Goal: Check status

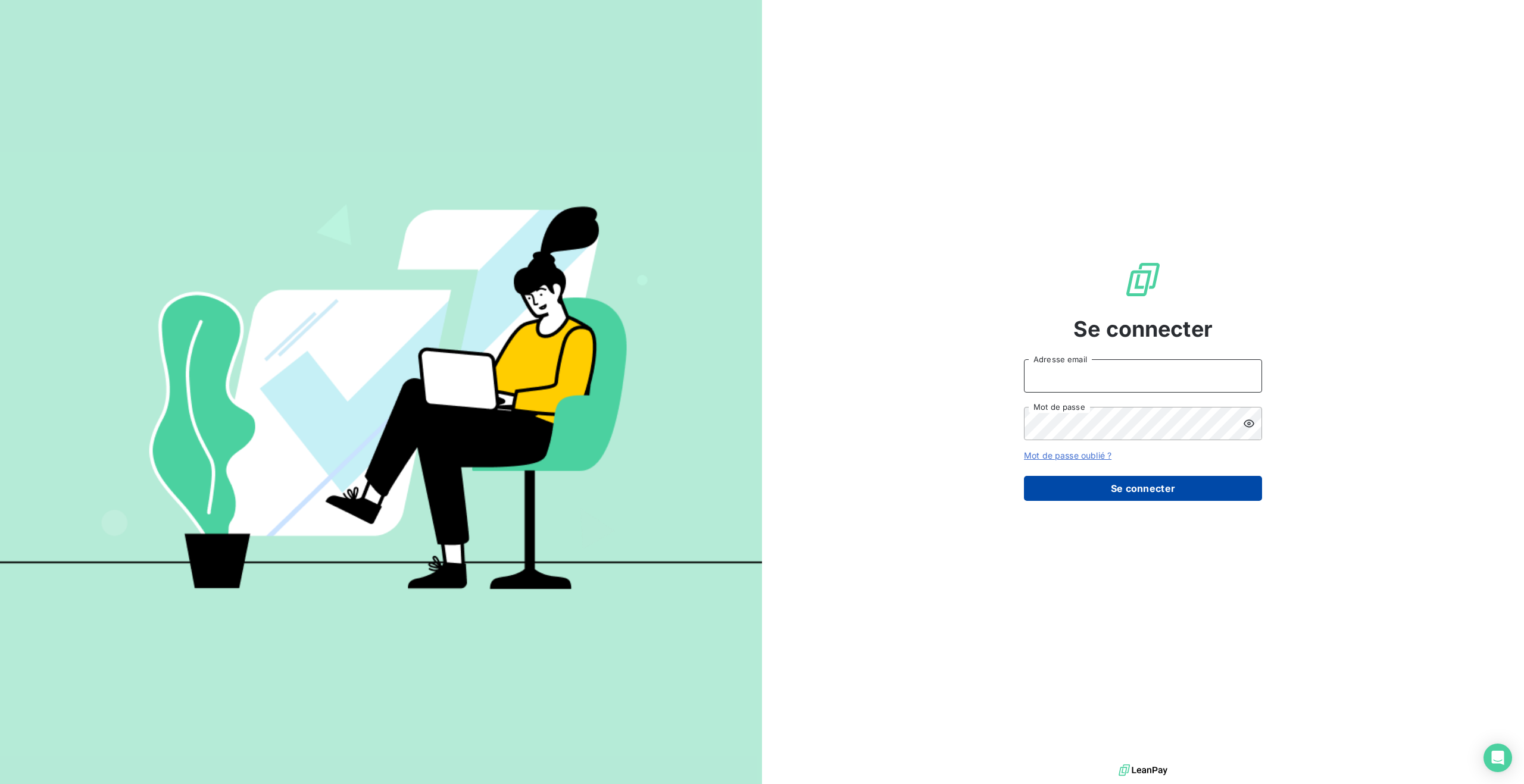
type input "[PERSON_NAME][EMAIL_ADDRESS][DOMAIN_NAME]"
click at [1046, 487] on button "Se connecter" at bounding box center [1143, 489] width 238 height 25
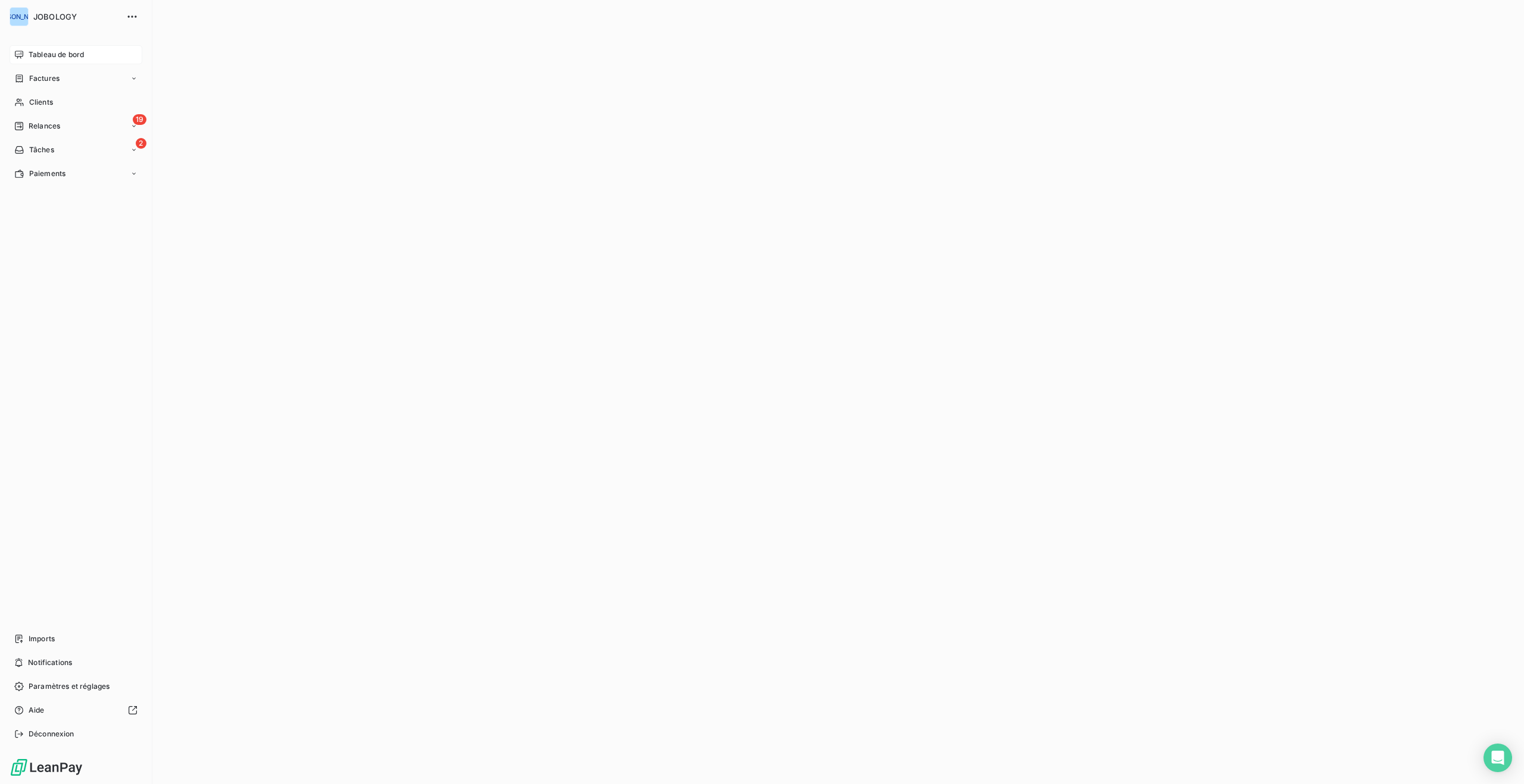
click at [24, 51] on div "Tableau de bord" at bounding box center [76, 54] width 133 height 19
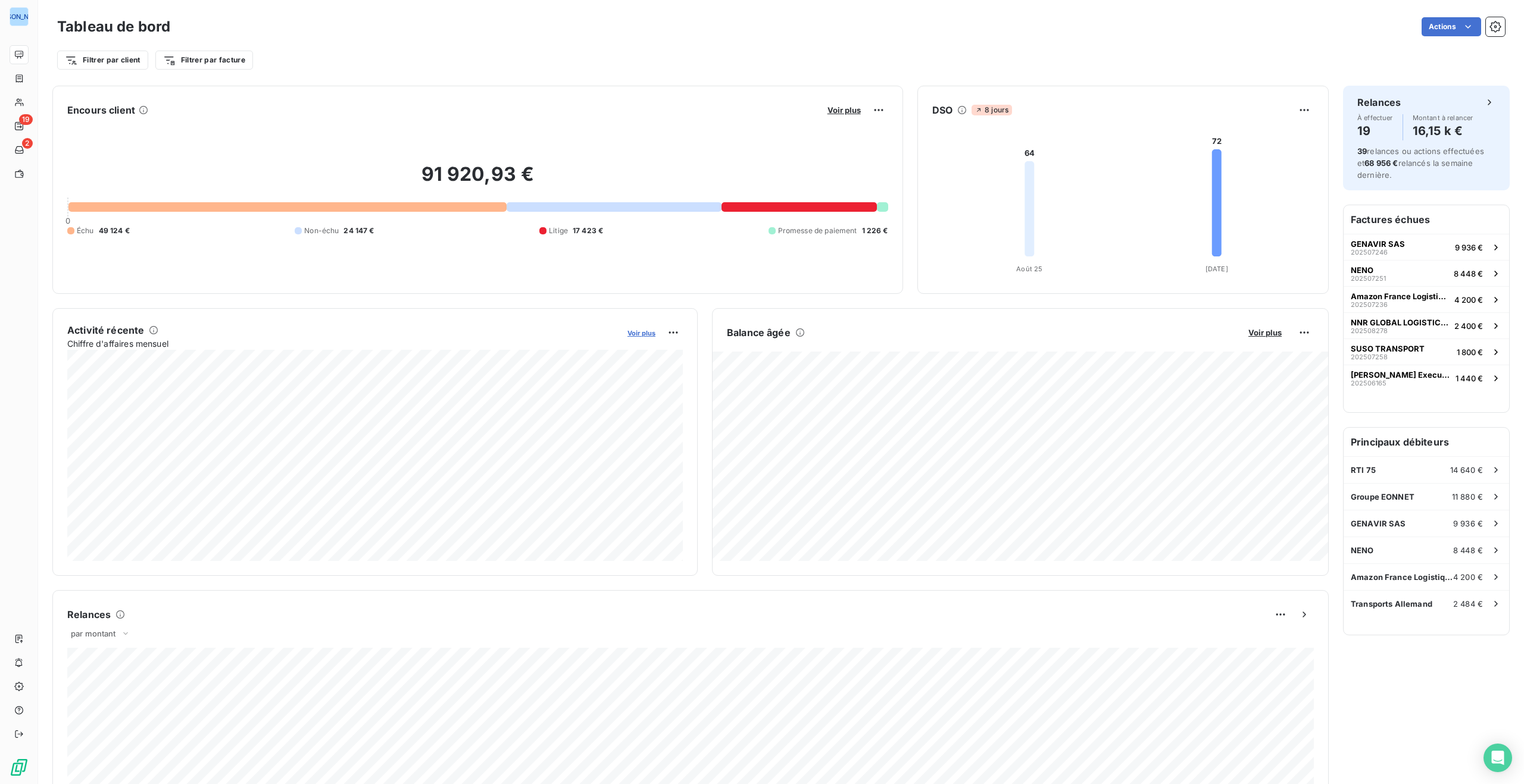
click at [640, 333] on span "Voir plus" at bounding box center [641, 333] width 28 height 8
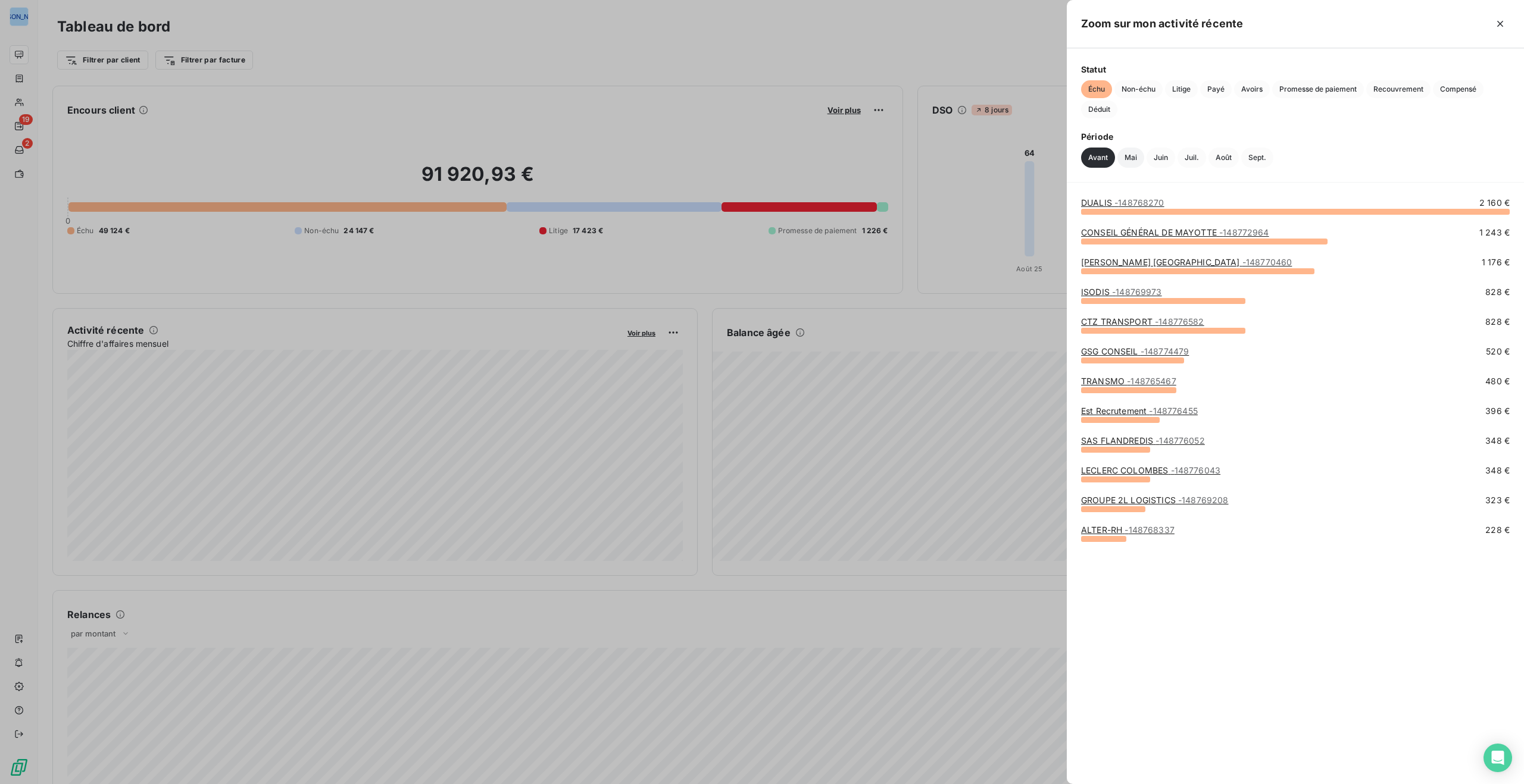
click at [1129, 154] on button "Mai" at bounding box center [1130, 157] width 27 height 20
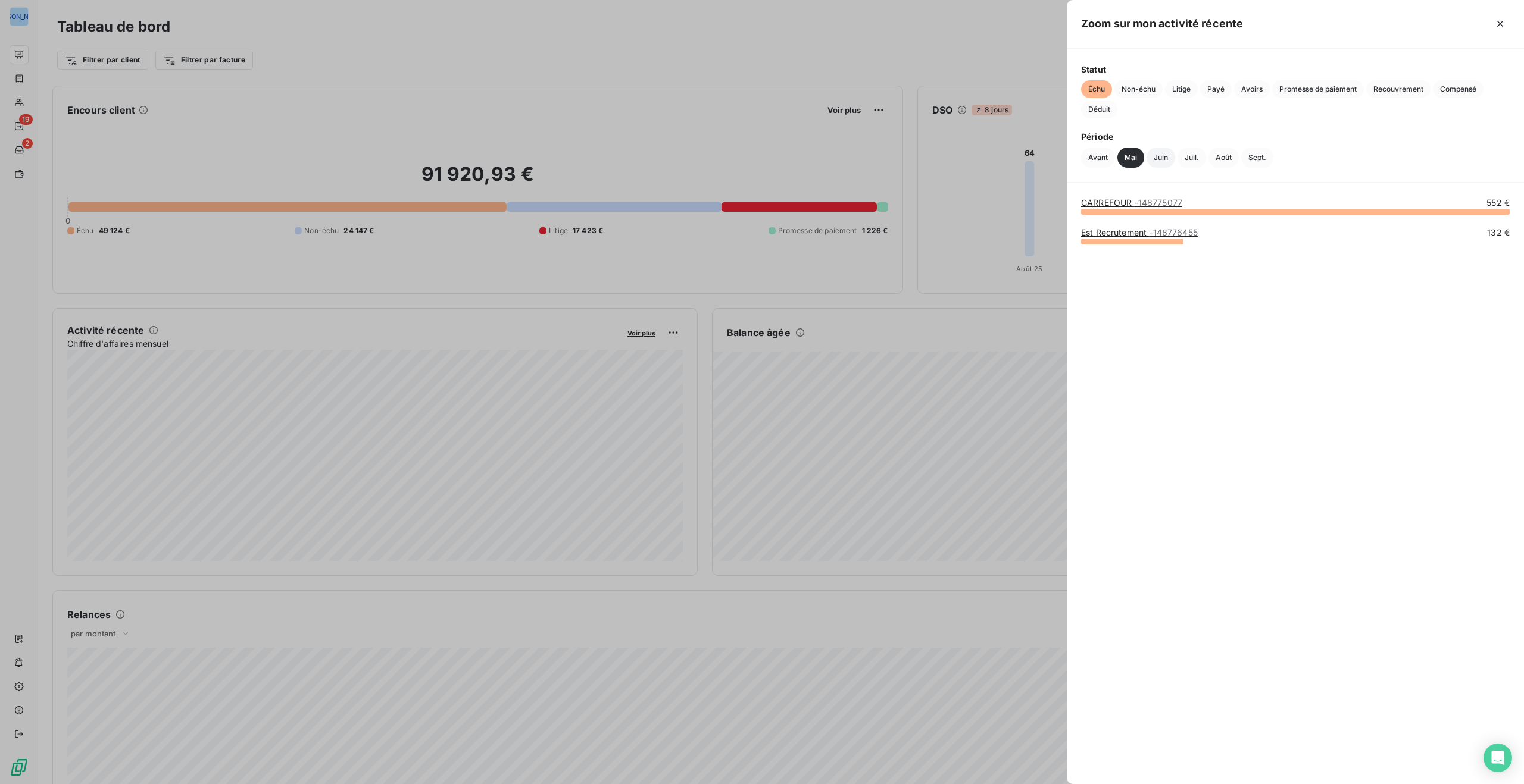
click at [1165, 157] on button "Juin" at bounding box center [1161, 157] width 29 height 20
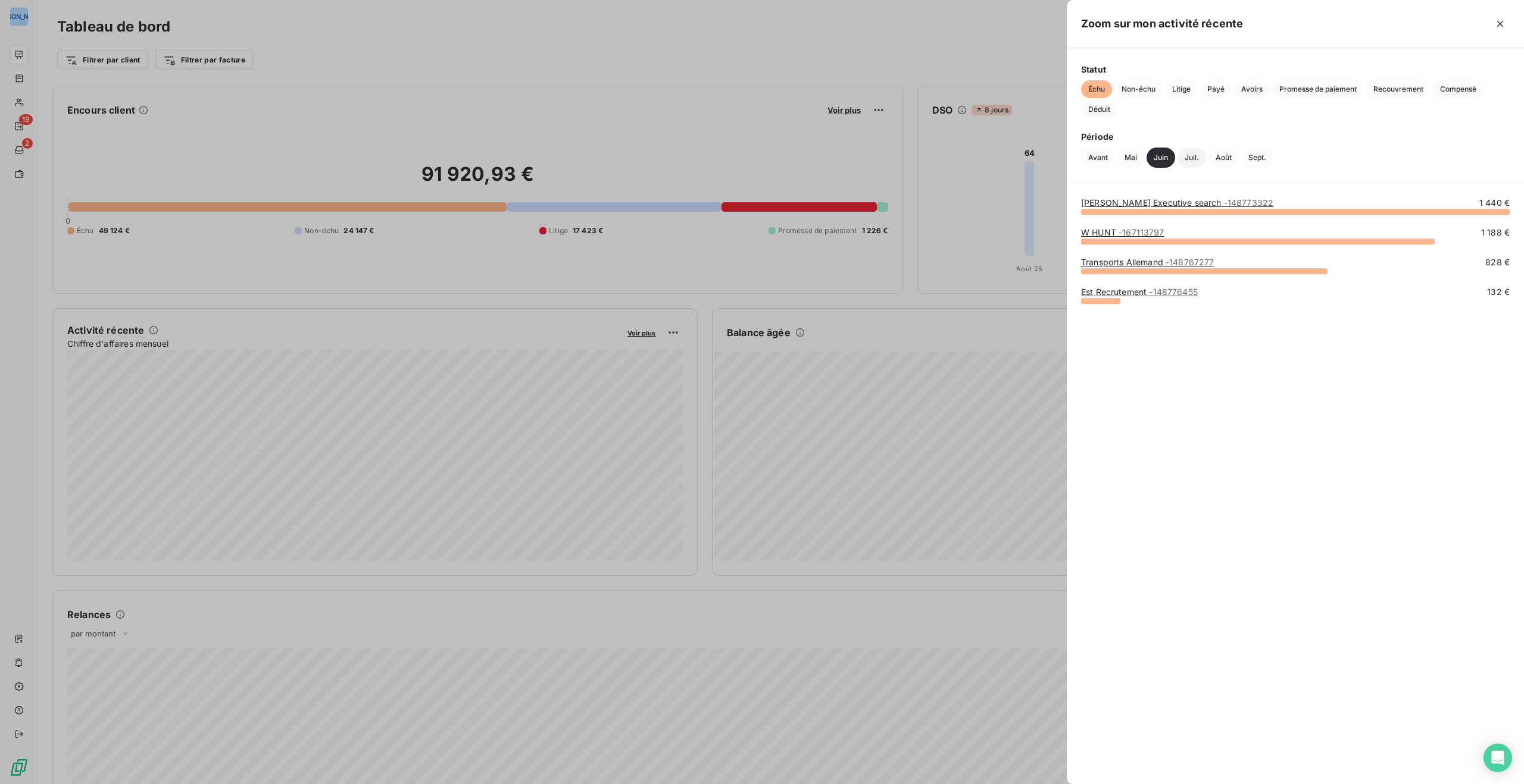
click at [1187, 156] on button "Juil." at bounding box center [1192, 157] width 29 height 20
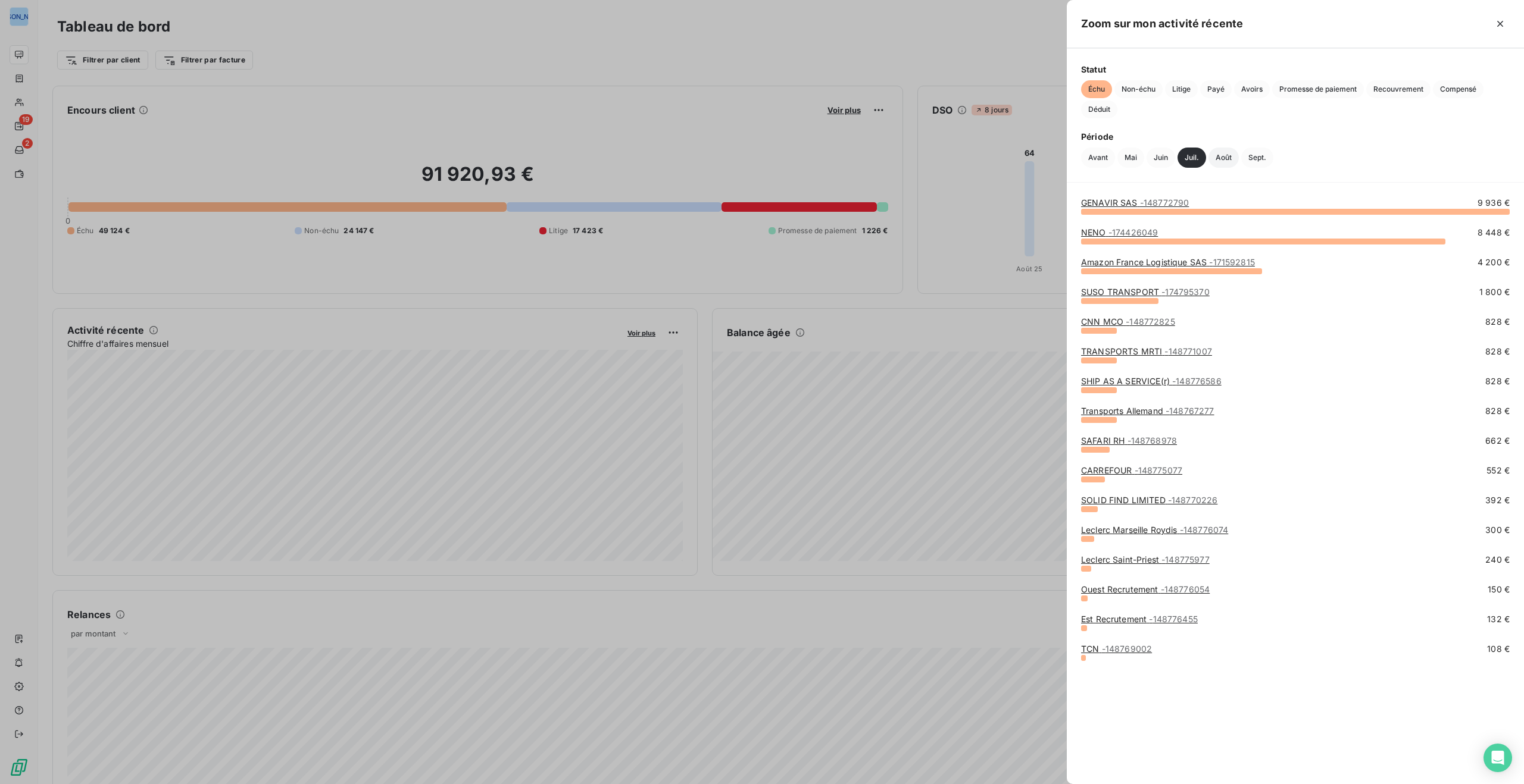
click at [1218, 156] on button "Août" at bounding box center [1223, 157] width 31 height 20
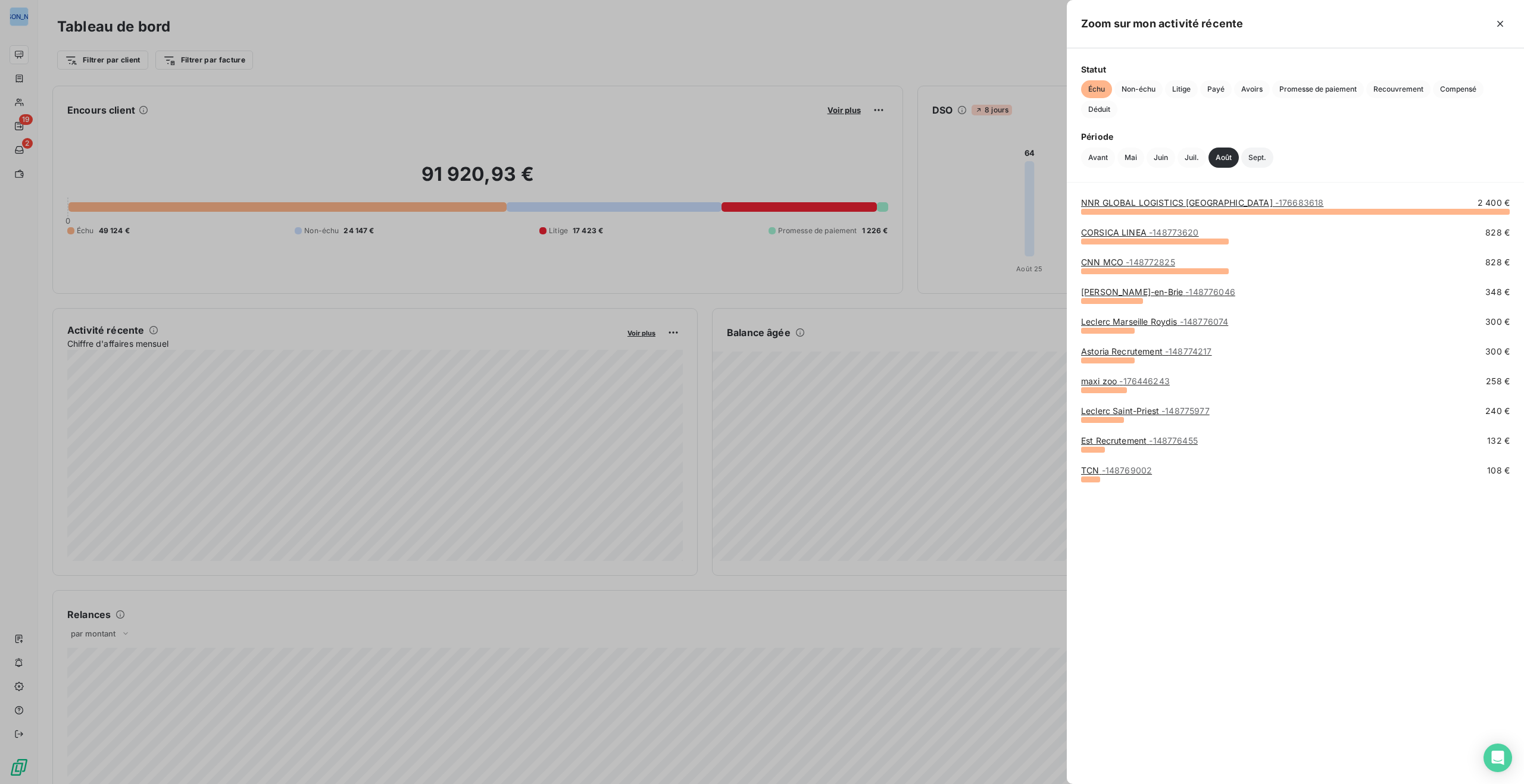
click at [1254, 157] on button "Sept." at bounding box center [1257, 157] width 32 height 20
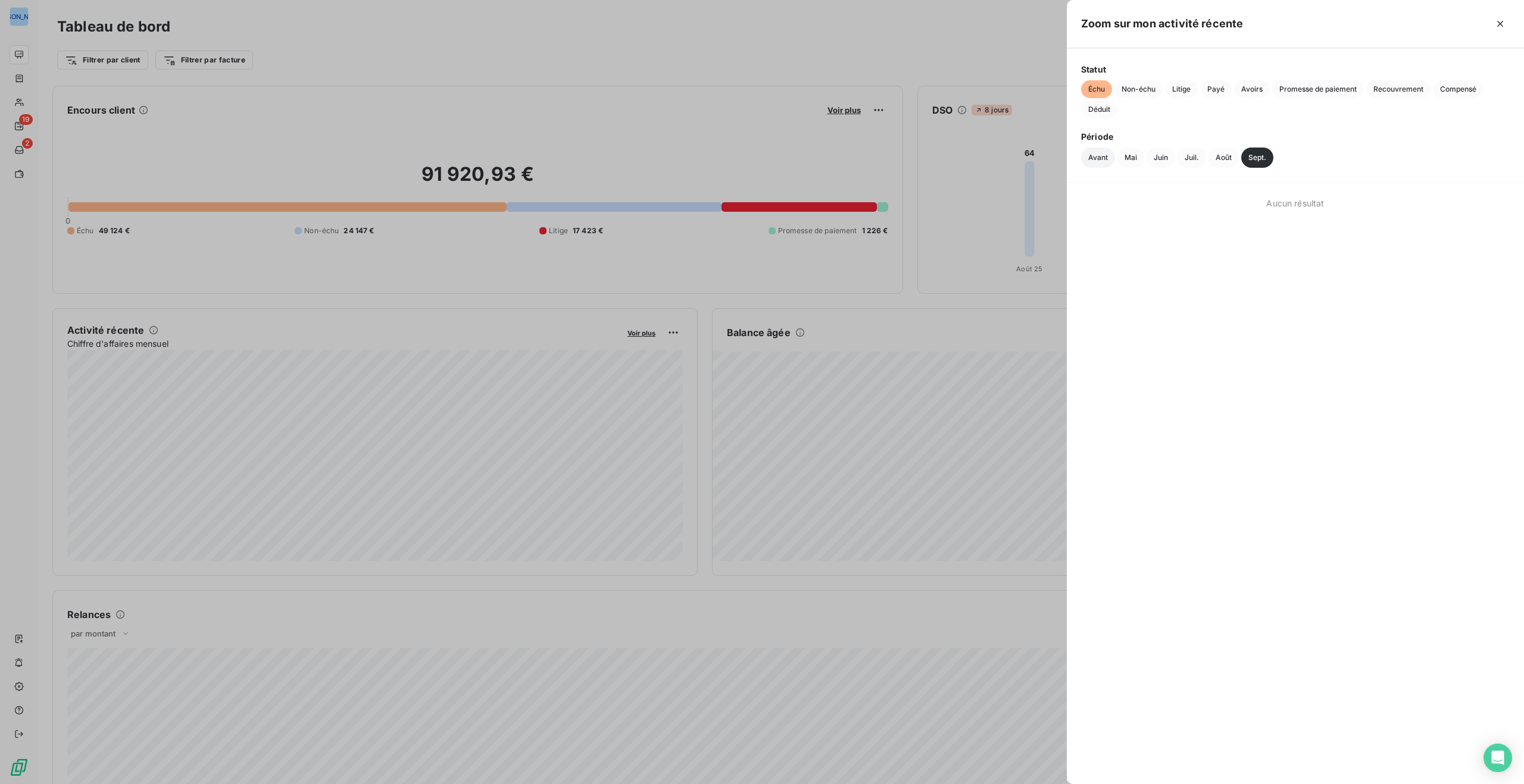
click at [1102, 157] on button "Avant" at bounding box center [1098, 157] width 34 height 20
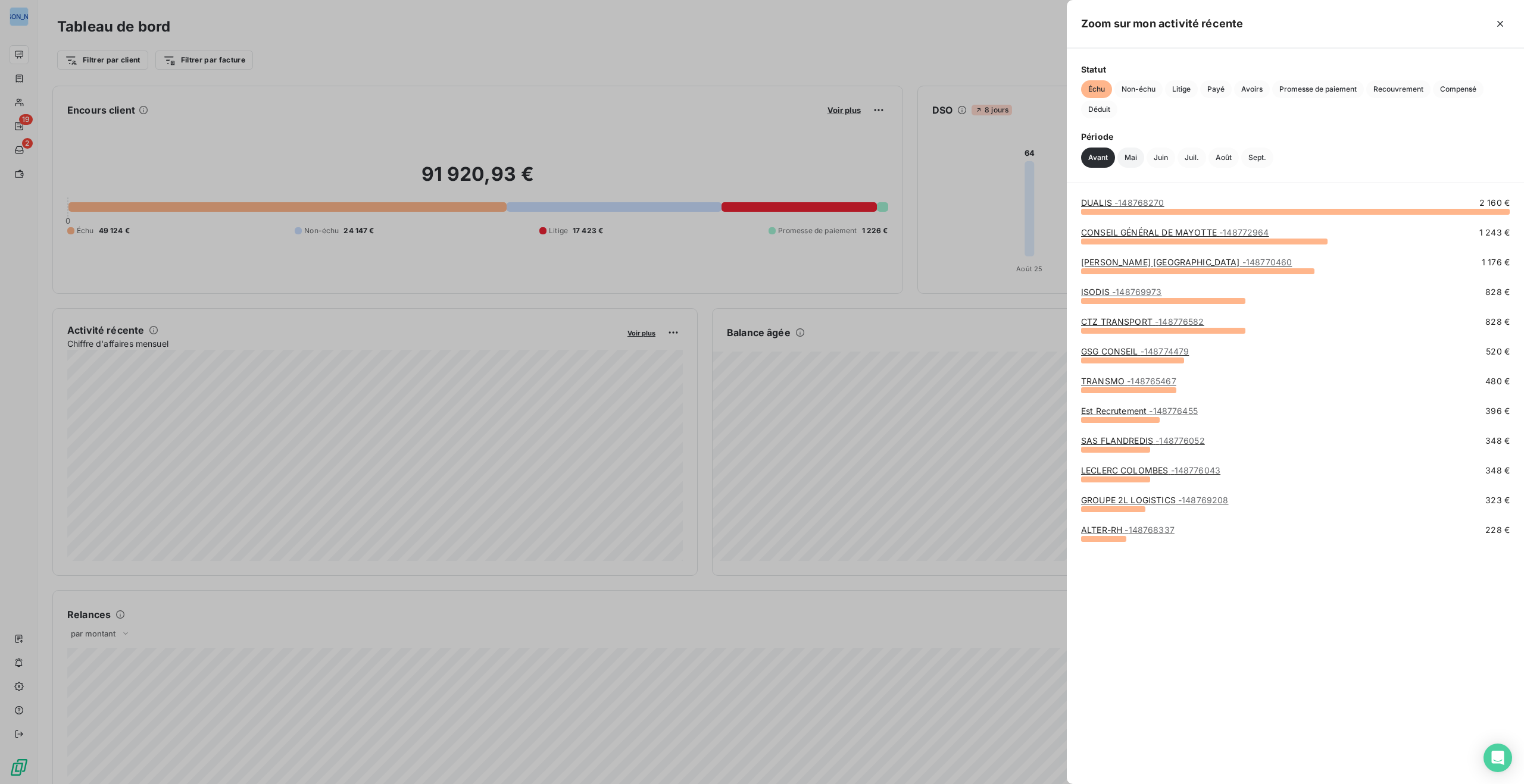
click at [1131, 157] on button "Mai" at bounding box center [1130, 157] width 27 height 20
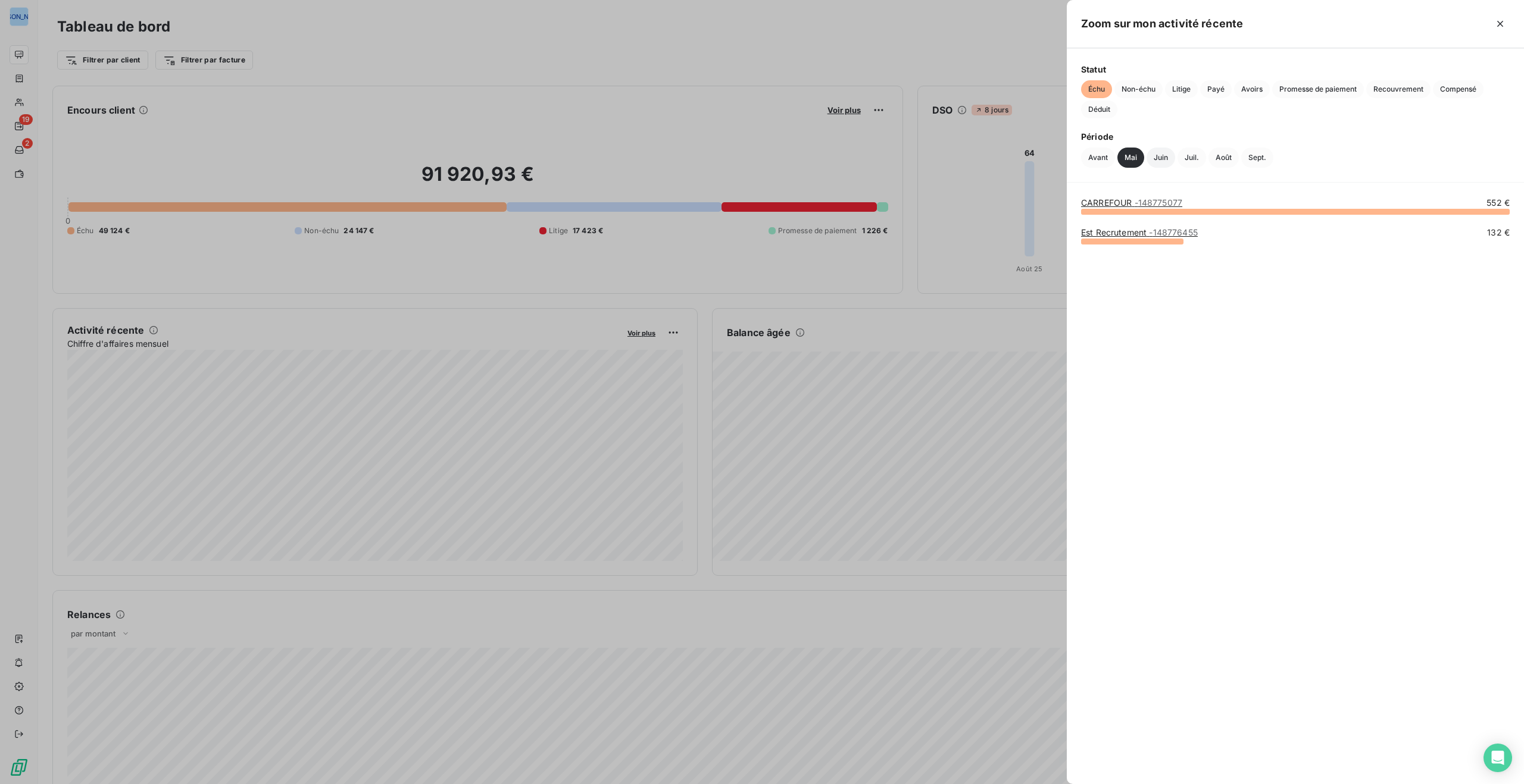
click at [1161, 155] on button "Juin" at bounding box center [1161, 157] width 29 height 20
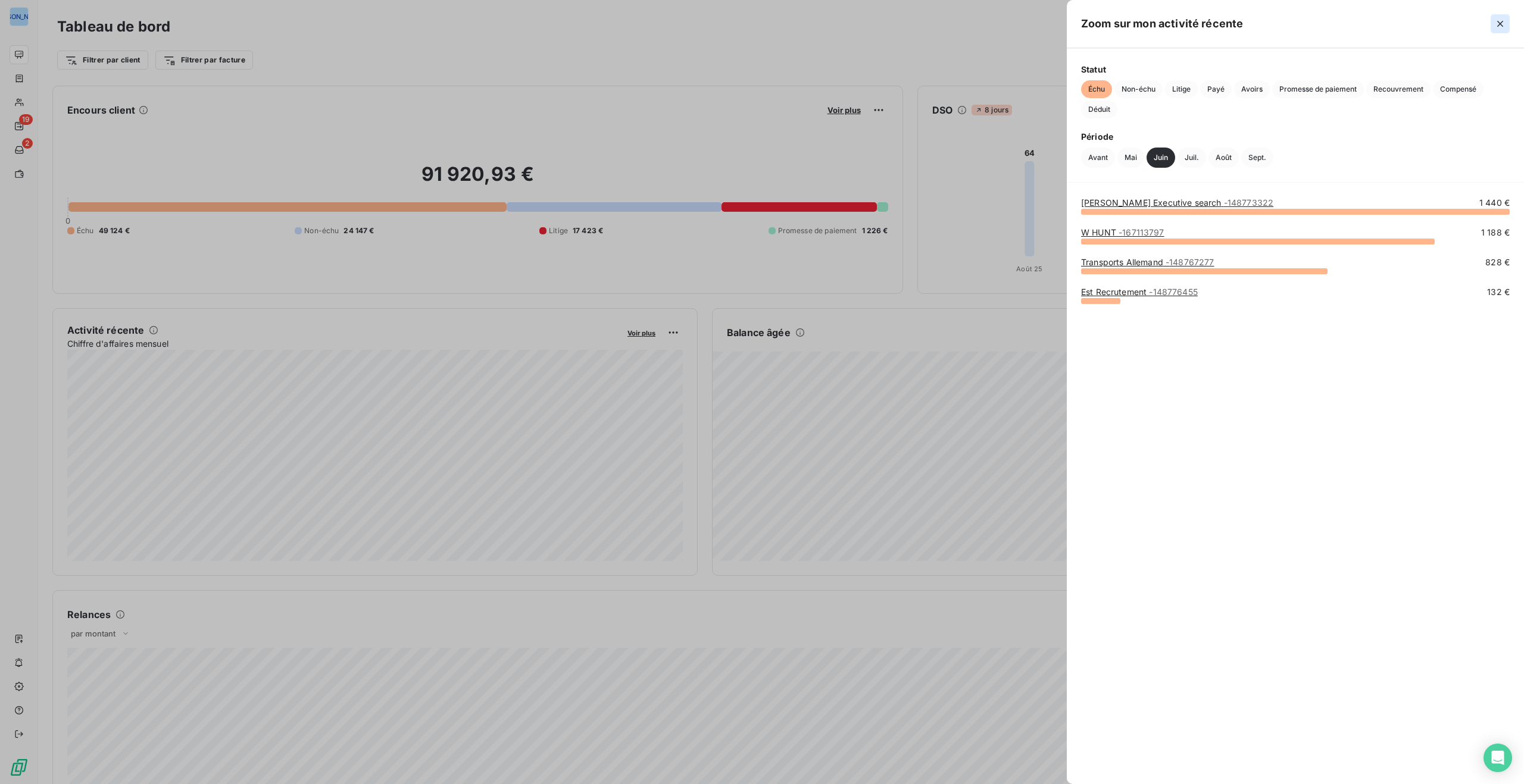
click at [1503, 23] on icon "button" at bounding box center [1500, 23] width 12 height 12
